Goal: Transaction & Acquisition: Purchase product/service

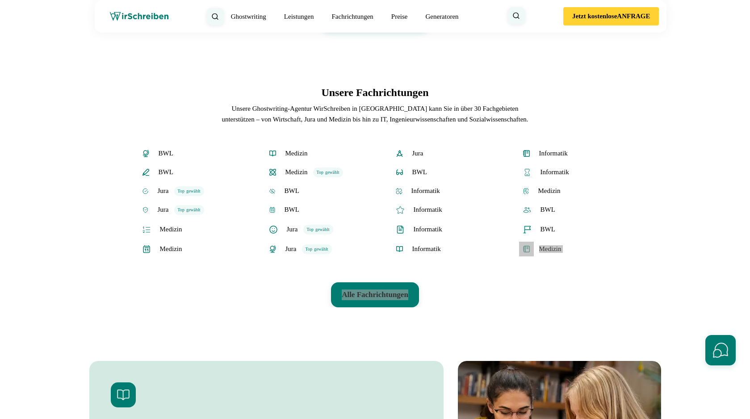
scroll to position [1873, 0]
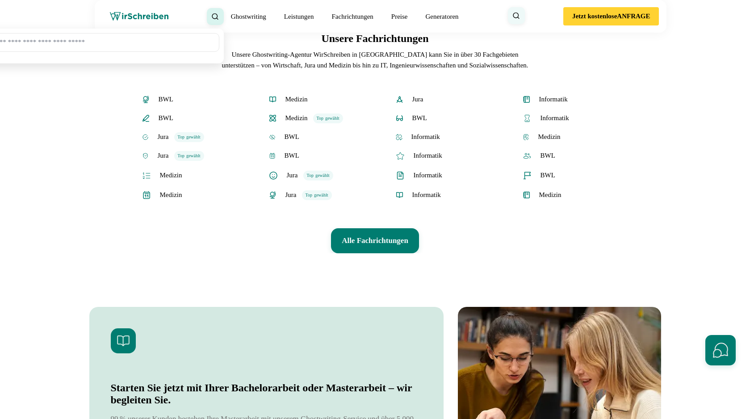
scroll to position [1913, 0]
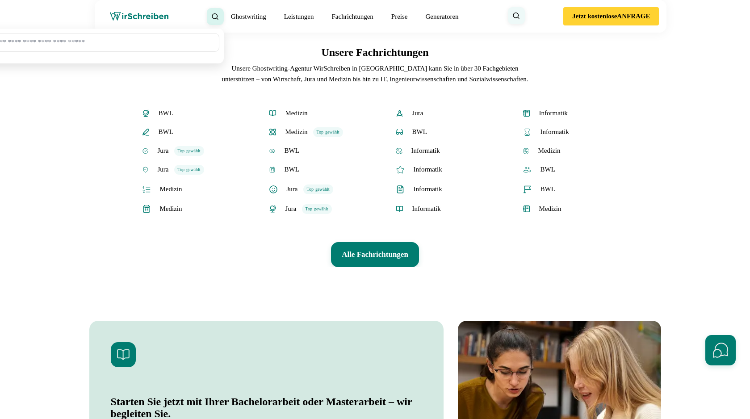
click at [402, 20] on link "Preise" at bounding box center [399, 16] width 17 height 7
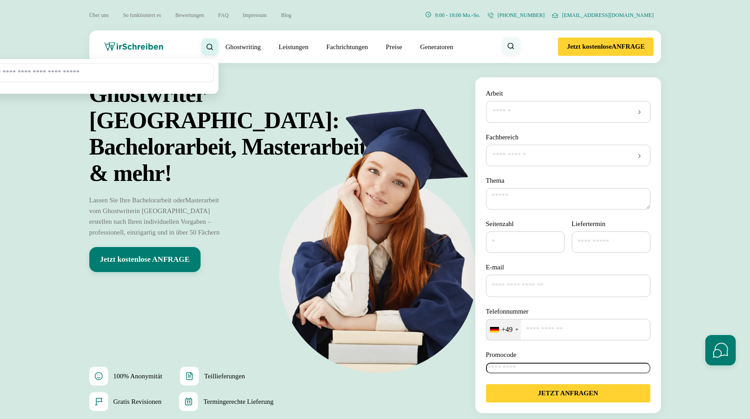
click at [503, 116] on input "Arbeit" at bounding box center [568, 111] width 153 height 9
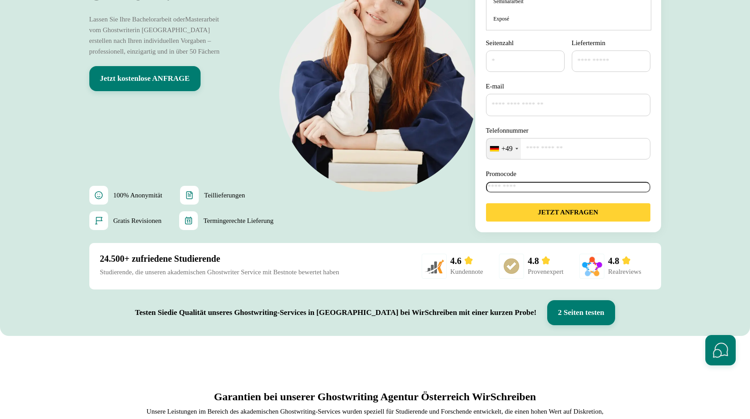
scroll to position [182, 0]
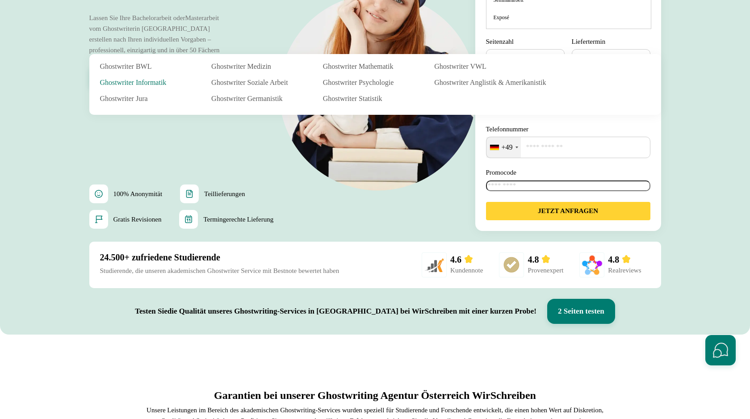
click at [145, 80] on link "Ghostwriter Informatik" at bounding box center [144, 82] width 89 height 11
click at [141, 98] on link "Ghostwriter Jura" at bounding box center [144, 98] width 89 height 11
click at [240, 63] on link "Ghostwriter Medizin" at bounding box center [255, 66] width 89 height 11
click at [239, 82] on link "Ghostwriter Soziale Arbeit" at bounding box center [255, 82] width 89 height 11
click at [240, 100] on link "Ghostwriter Germanistik" at bounding box center [255, 98] width 89 height 11
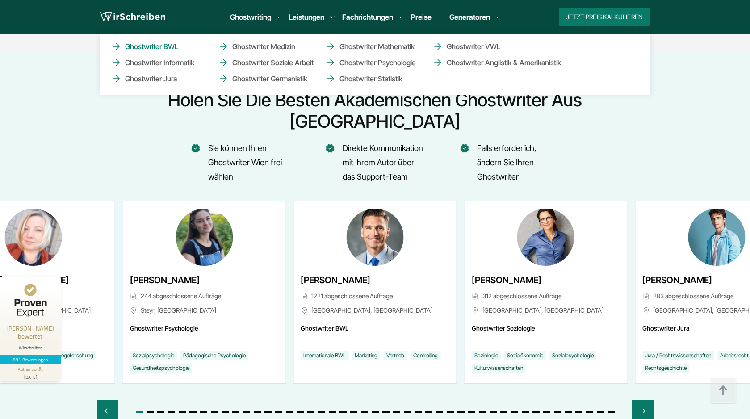
click at [166, 46] on link "Ghostwriter BWL" at bounding box center [155, 46] width 89 height 11
click at [301, 67] on link "Ghostwriter Soziale Arbeit" at bounding box center [262, 62] width 89 height 11
click at [300, 78] on link "Ghostwriter Germanistik" at bounding box center [262, 78] width 89 height 11
click at [396, 44] on link "Ghostwriter Mathematik" at bounding box center [369, 46] width 89 height 11
click at [396, 61] on link "Ghostwriter Psychologie" at bounding box center [369, 62] width 89 height 11
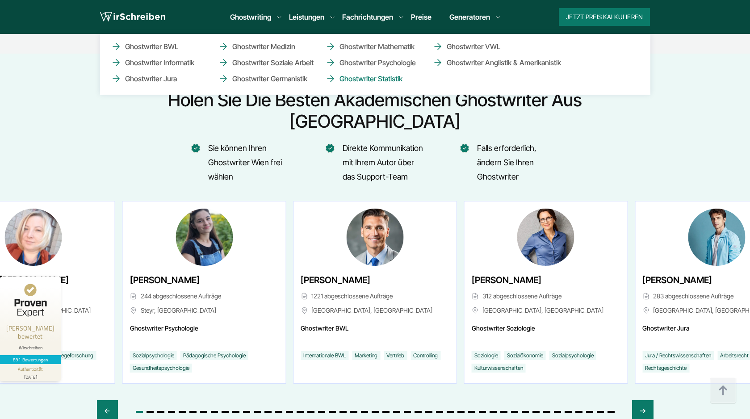
click at [396, 75] on link "Ghostwriter Statistik" at bounding box center [369, 78] width 89 height 11
click at [467, 45] on link "Ghostwriter VWL" at bounding box center [476, 46] width 89 height 11
click at [470, 64] on link "Ghostwriter Anglistik & Amerikanistik" at bounding box center [476, 62] width 89 height 11
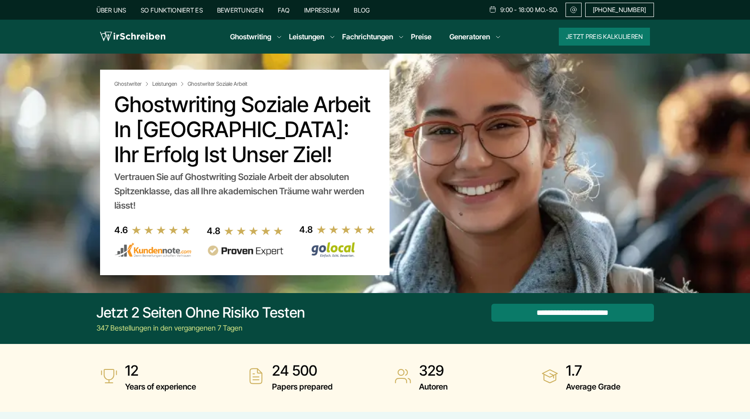
click at [278, 102] on h1 "Ghostwriting Soziale Arbeit in [GEOGRAPHIC_DATA]: Ihr Erfolg ist unser Ziel!" at bounding box center [244, 129] width 261 height 75
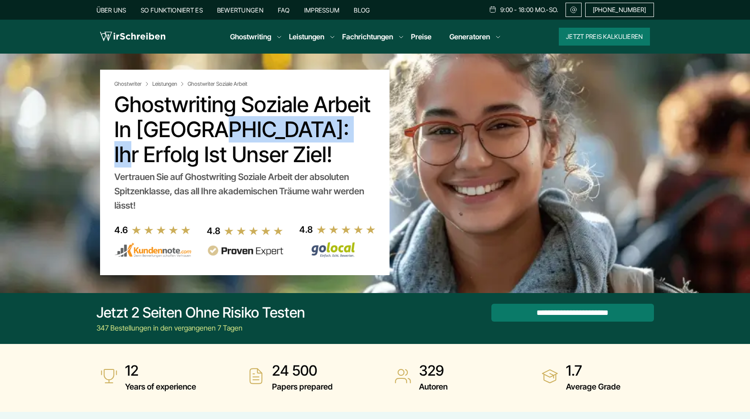
click at [328, 102] on h1 "Ghostwriting Soziale Arbeit in Österreich: Ihr Erfolg ist unser Ziel!" at bounding box center [244, 129] width 261 height 75
copy h1 "Soziale Arbeit"
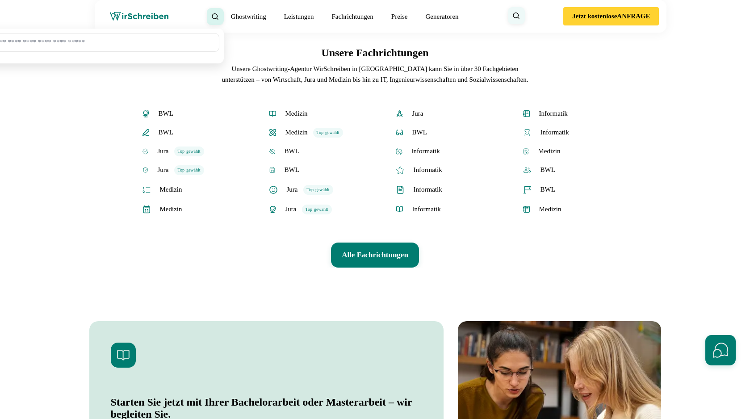
scroll to position [1916, 0]
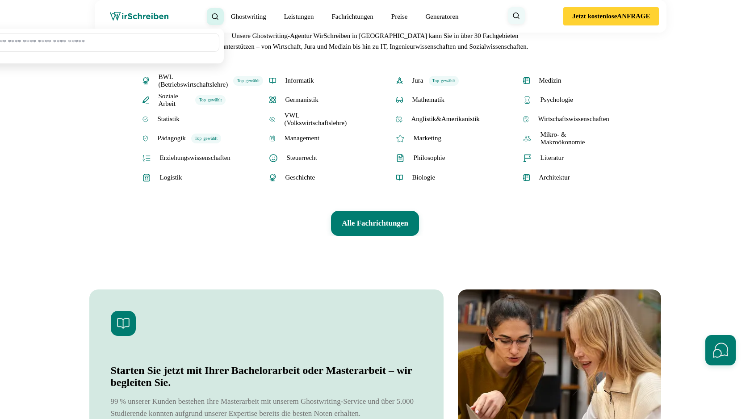
scroll to position [1950, 0]
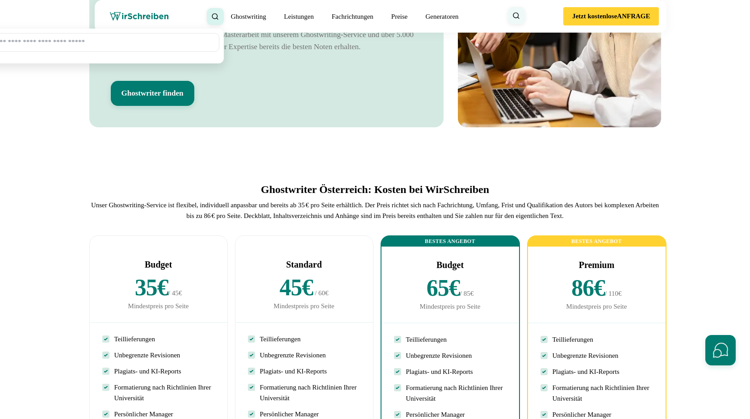
scroll to position [2394, 0]
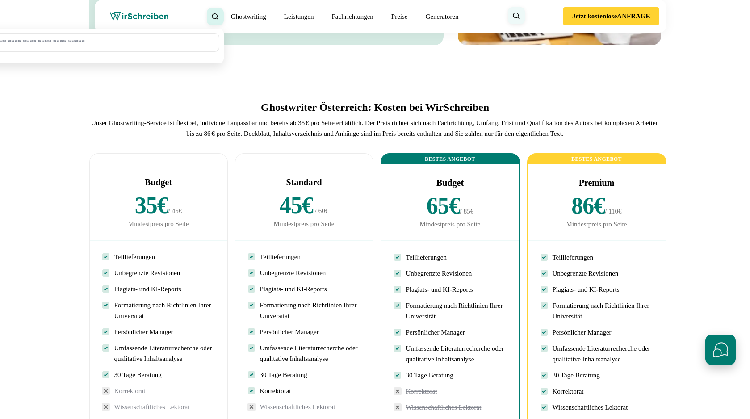
click at [716, 347] on button "Schnellkontakte öffnen" at bounding box center [720, 350] width 30 height 30
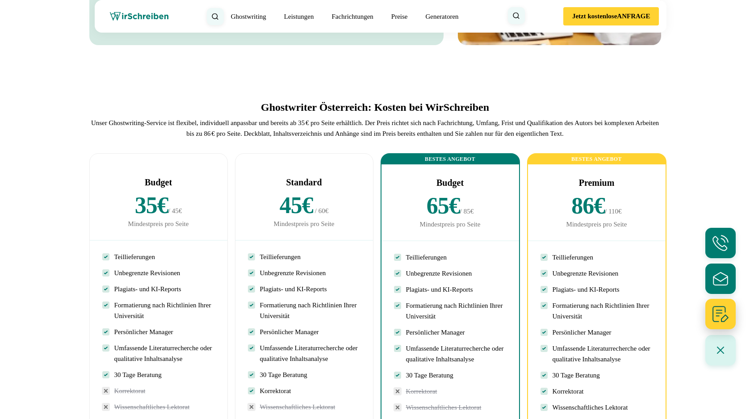
click at [720, 319] on icon "Formular ausfüllen" at bounding box center [720, 314] width 19 height 19
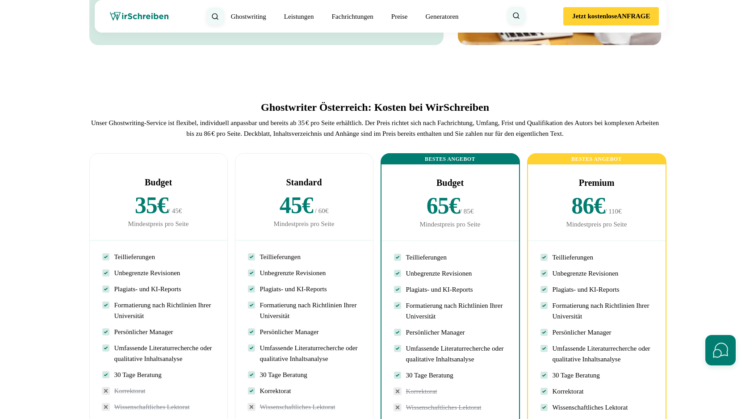
click at [0, 0] on input "Promocode" at bounding box center [0, 0] width 0 height 0
click at [0, 0] on label "Promocode" at bounding box center [0, 0] width 0 height 0
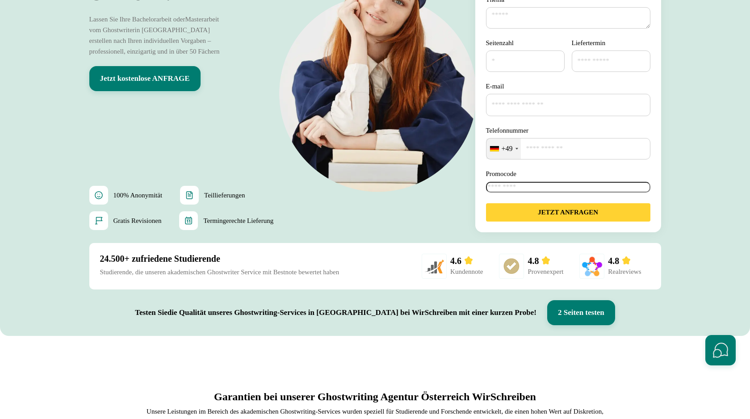
scroll to position [180, 0]
click at [0, 0] on icon at bounding box center [0, 0] width 0 height 0
